Goal: Task Accomplishment & Management: Use online tool/utility

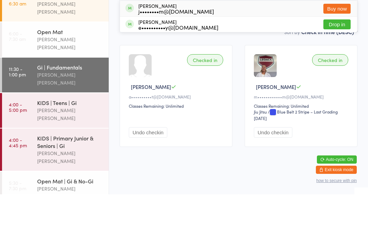
type input "C"
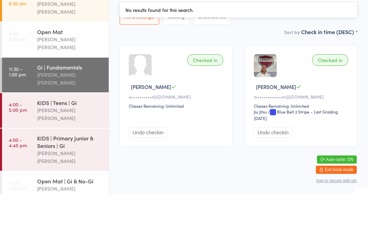
click at [32, 140] on link "4:00 - 5:00 pm KIDS | Teens | Gi [PERSON_NAME] [PERSON_NAME]" at bounding box center [55, 157] width 107 height 35
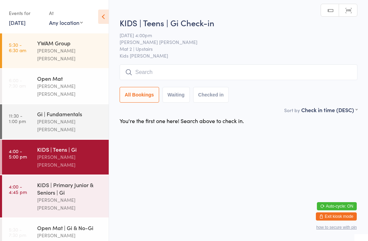
click at [139, 70] on input "search" at bounding box center [239, 72] width 238 height 16
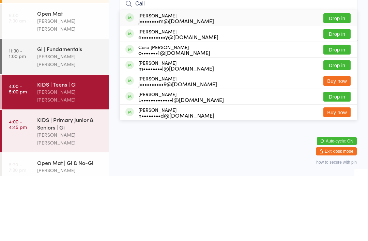
type input "Call"
click at [331, 78] on button "Drop in" at bounding box center [336, 83] width 27 height 10
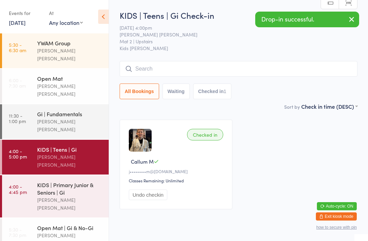
click at [49, 181] on div "KIDS | Primary Junior & Seniors | Gi" at bounding box center [70, 188] width 66 height 15
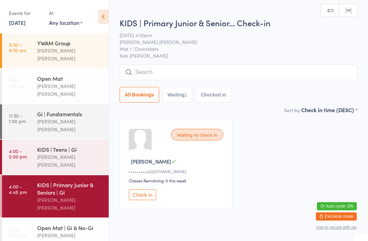
click at [172, 71] on input "search" at bounding box center [239, 72] width 238 height 16
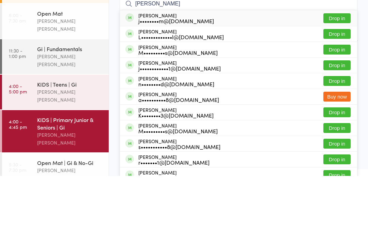
type input "[PERSON_NAME]"
click at [332, 78] on button "Drop in" at bounding box center [336, 83] width 27 height 10
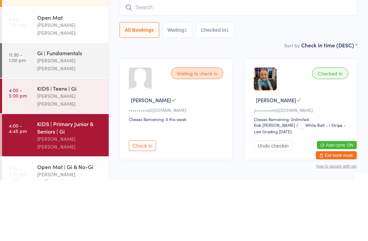
click at [78, 181] on div "KIDS | Primary Junior & Seniors | Gi" at bounding box center [70, 188] width 66 height 15
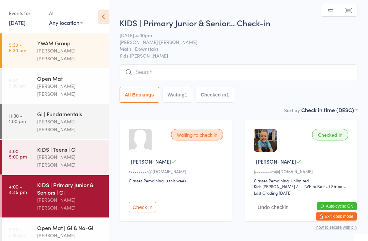
click at [153, 66] on input "search" at bounding box center [239, 72] width 238 height 16
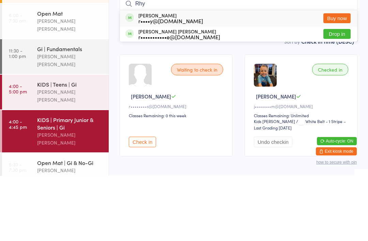
type input "Rhy"
click at [339, 94] on button "Drop in" at bounding box center [336, 99] width 27 height 10
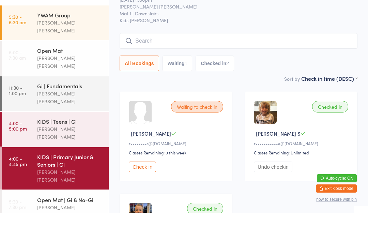
click at [152, 61] on input "search" at bounding box center [239, 69] width 238 height 16
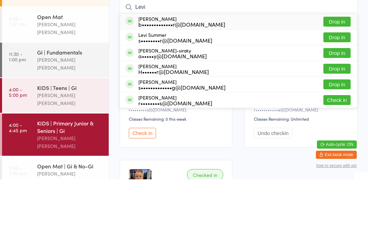
type input "Levi"
click at [332, 78] on button "Drop in" at bounding box center [336, 83] width 27 height 10
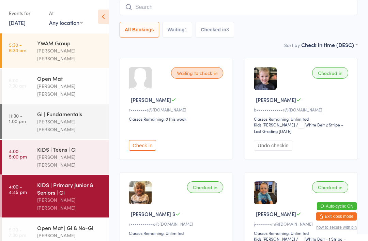
click at [149, 2] on input "search" at bounding box center [239, 7] width 238 height 16
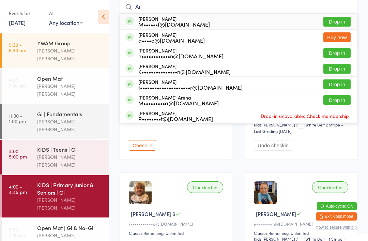
type input "Ar"
click at [340, 58] on button "Drop in" at bounding box center [336, 53] width 27 height 10
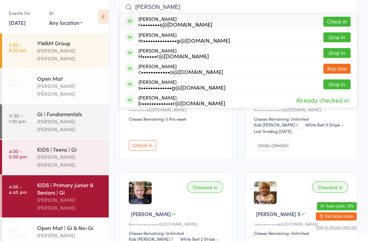
type input "[PERSON_NAME]"
click at [339, 22] on button "Check in" at bounding box center [336, 22] width 27 height 10
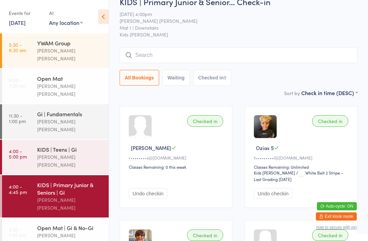
scroll to position [11, 0]
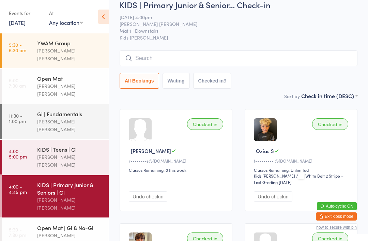
click at [208, 57] on input "search" at bounding box center [239, 58] width 238 height 16
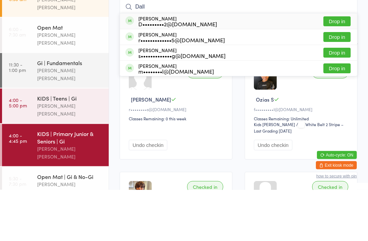
type input "Dall"
click at [341, 68] on button "Drop in" at bounding box center [336, 73] width 27 height 10
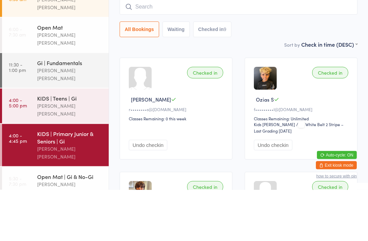
scroll to position [62, 0]
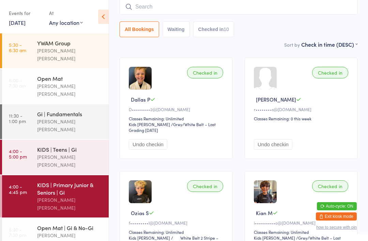
click at [159, 9] on input "search" at bounding box center [239, 7] width 238 height 16
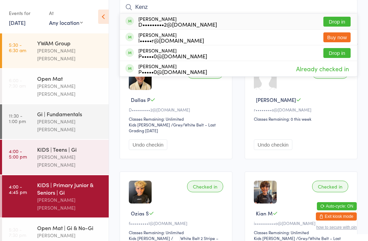
type input "Kenz"
click at [339, 22] on button "Drop in" at bounding box center [336, 22] width 27 height 10
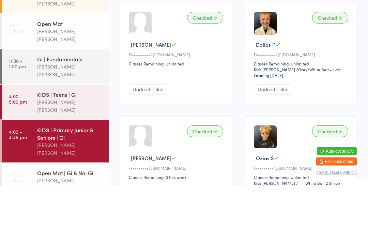
scroll to position [8, 0]
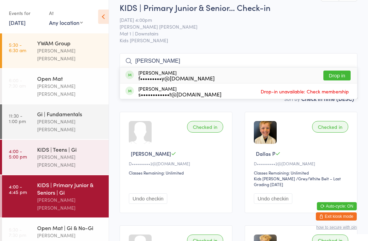
type input "[PERSON_NAME]"
click at [332, 74] on button "Drop in" at bounding box center [336, 75] width 27 height 10
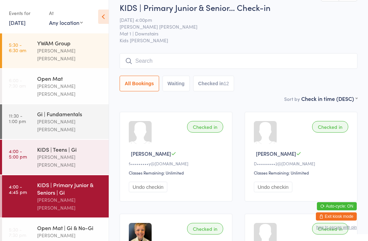
click at [65, 44] on div "YWAM Group" at bounding box center [70, 42] width 66 height 7
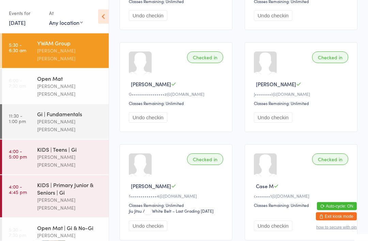
scroll to position [179, 0]
click at [63, 153] on div "[PERSON_NAME] [PERSON_NAME]" at bounding box center [70, 161] width 66 height 16
